Goal: Use online tool/utility: Utilize a website feature to perform a specific function

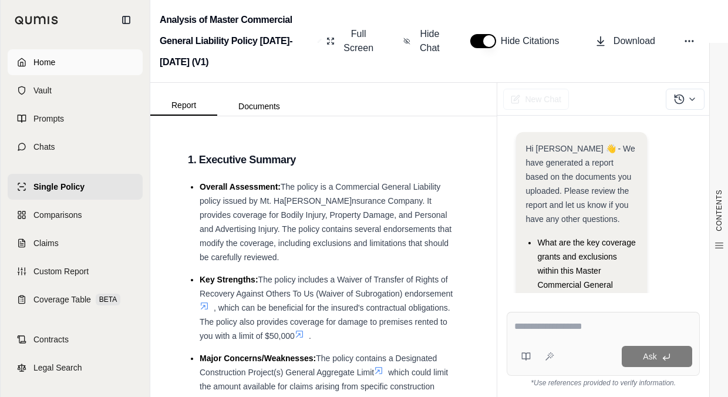
click at [36, 63] on span "Home" at bounding box center [44, 62] width 22 height 12
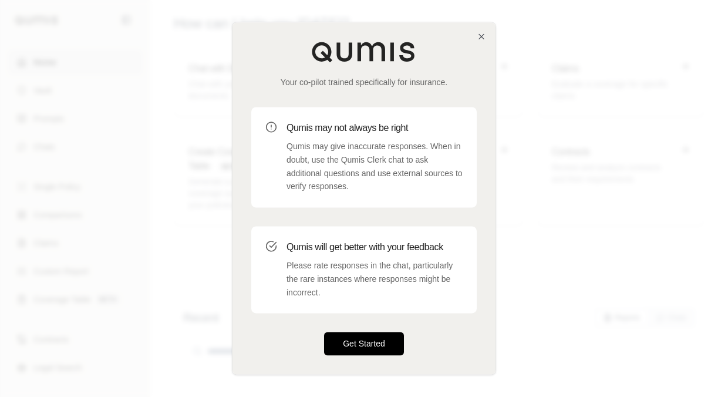
click at [376, 351] on button "Get Started" at bounding box center [364, 343] width 80 height 23
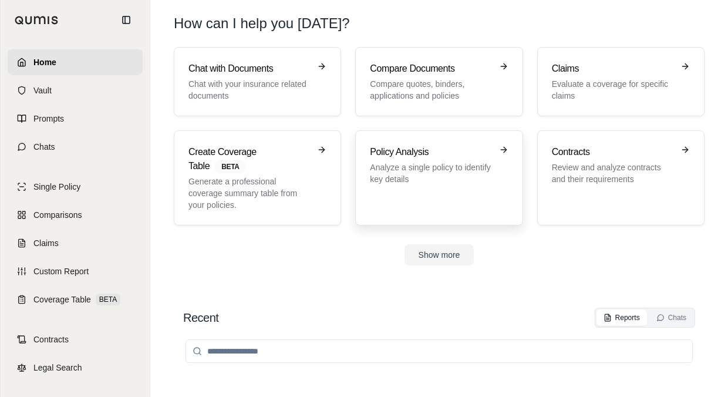
click at [476, 181] on p "Analyze a single policy to identify key details" at bounding box center [430, 172] width 121 height 23
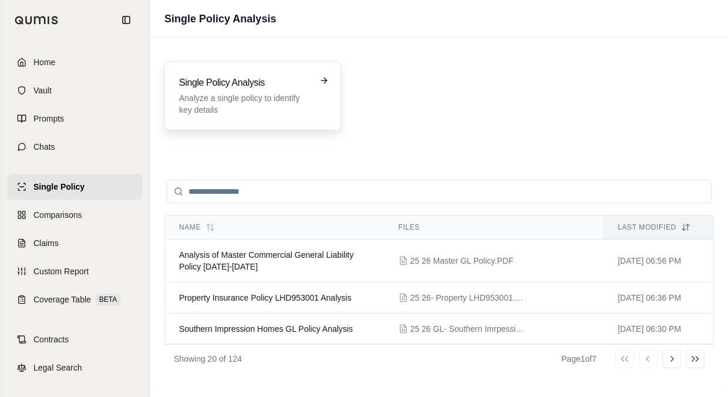
click at [309, 119] on div "Single Policy Analysis Analyze a single policy to identify key details" at bounding box center [252, 95] width 177 height 69
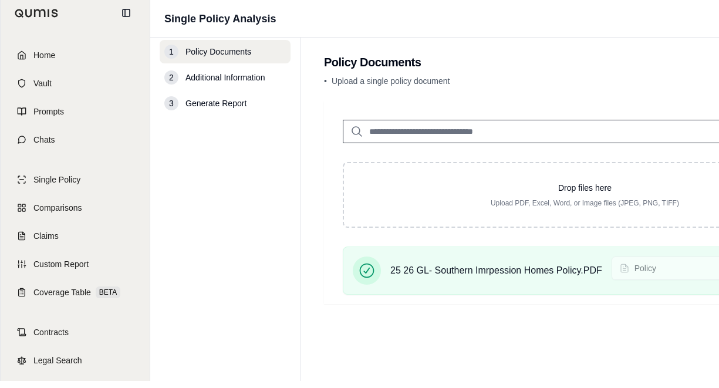
scroll to position [9, 0]
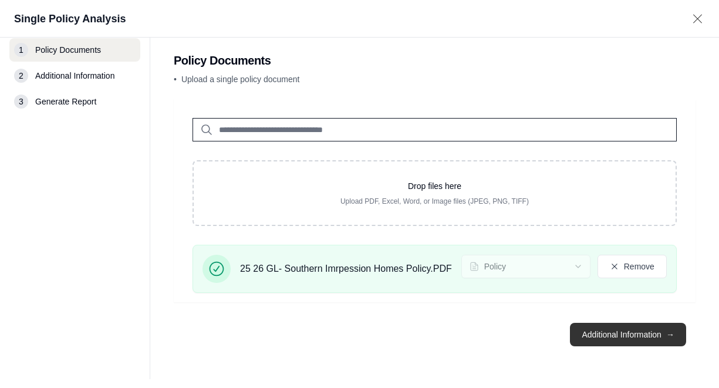
click at [665, 345] on button "Additional Information →" at bounding box center [628, 334] width 116 height 23
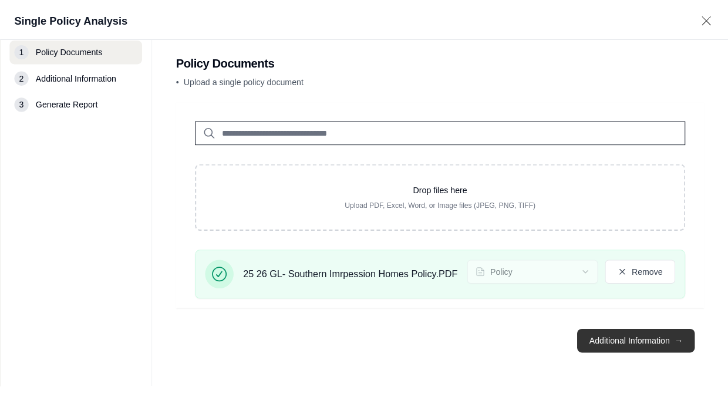
scroll to position [0, 0]
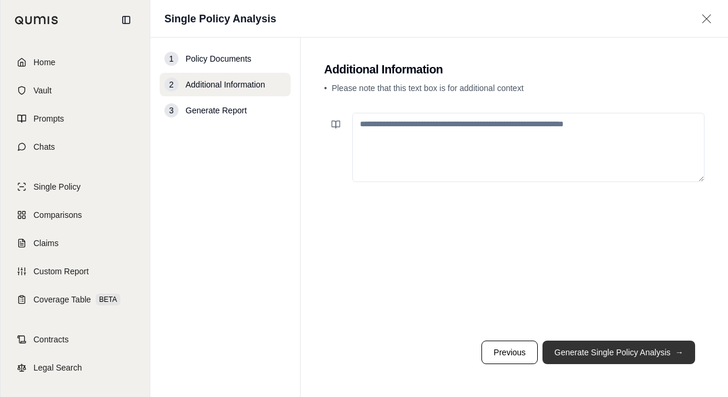
click at [585, 351] on button "Generate Single Policy Analysis →" at bounding box center [618, 351] width 153 height 23
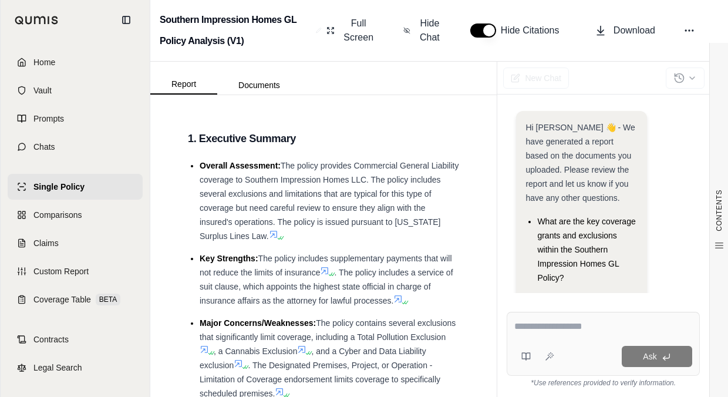
scroll to position [107, 0]
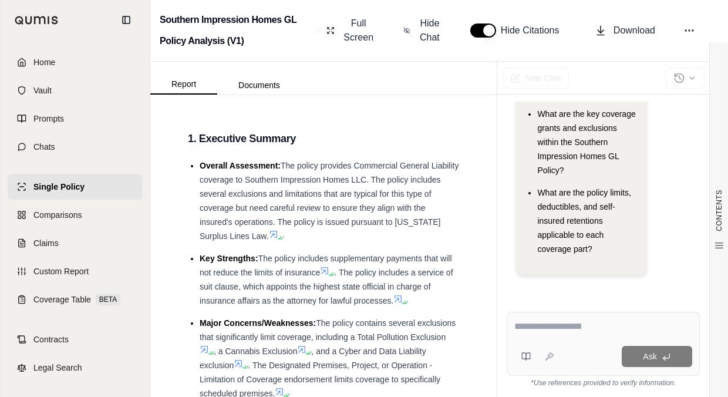
click at [589, 330] on textarea at bounding box center [603, 326] width 178 height 14
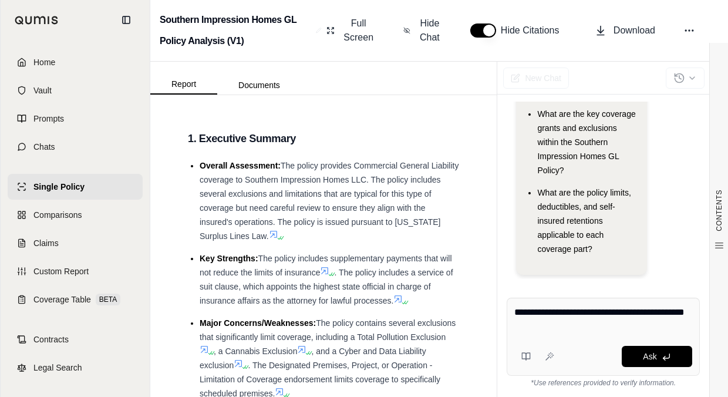
type textarea "**********"
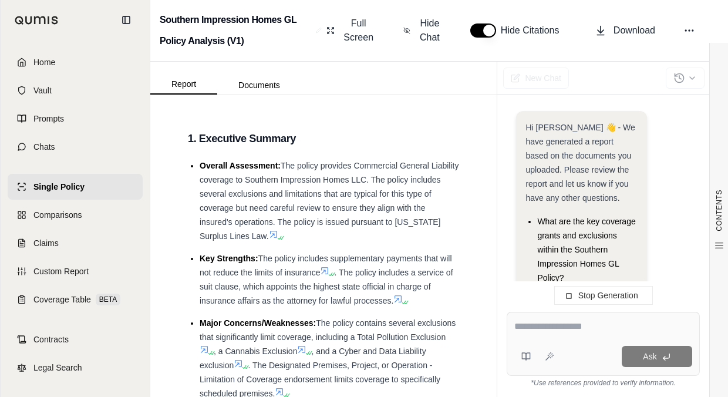
scroll to position [248, 0]
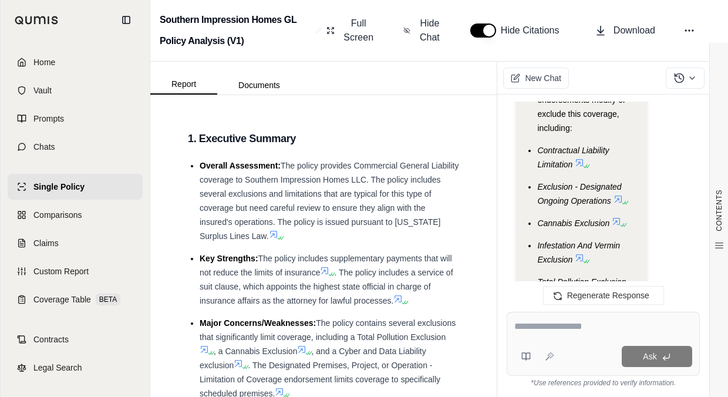
scroll to position [3323, 0]
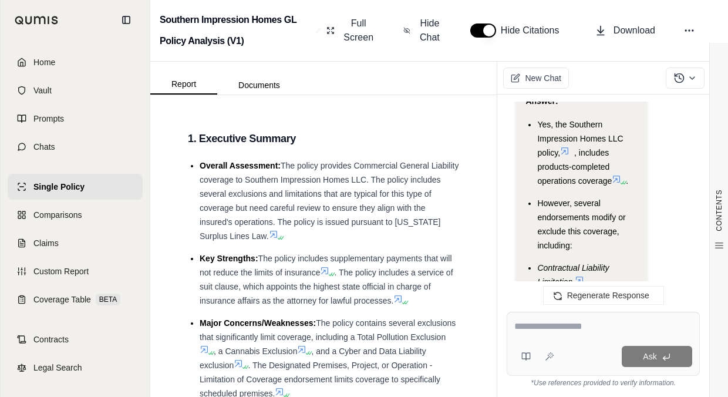
click at [569, 151] on icon at bounding box center [564, 150] width 9 height 9
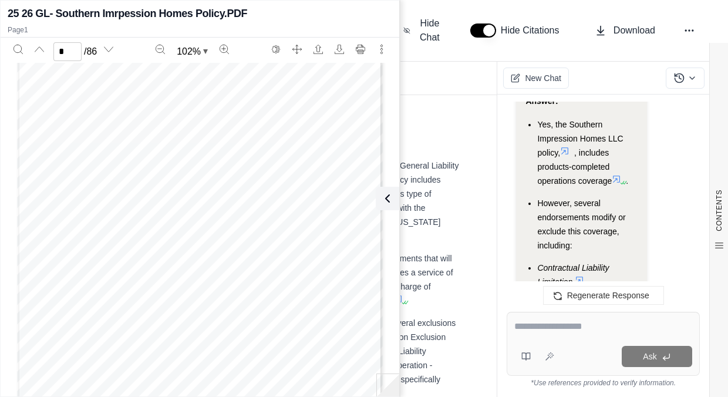
scroll to position [1760, 0]
click at [617, 182] on icon at bounding box center [615, 178] width 9 height 9
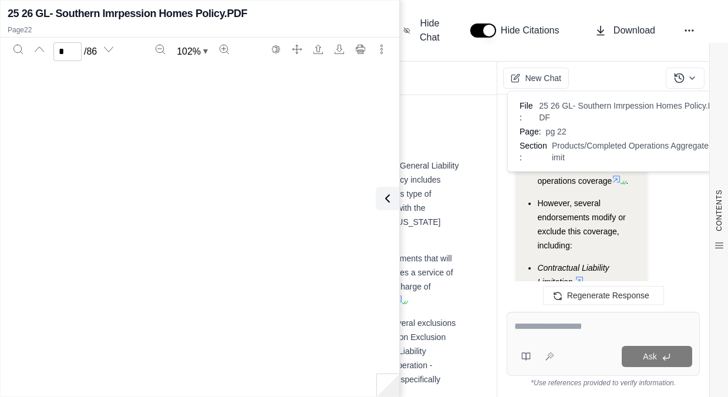
type input "**"
